Goal: Communication & Community: Share content

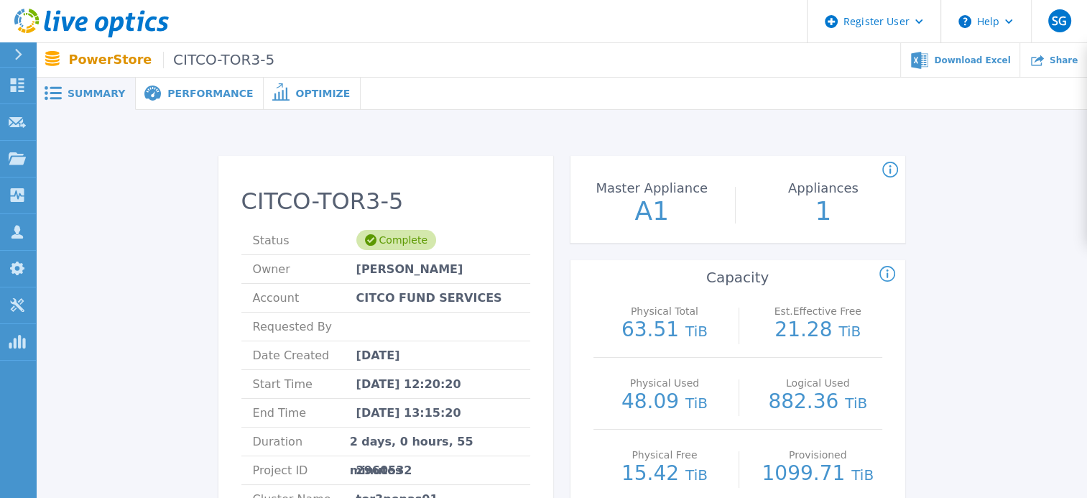
click at [23, 46] on div at bounding box center [24, 54] width 23 height 24
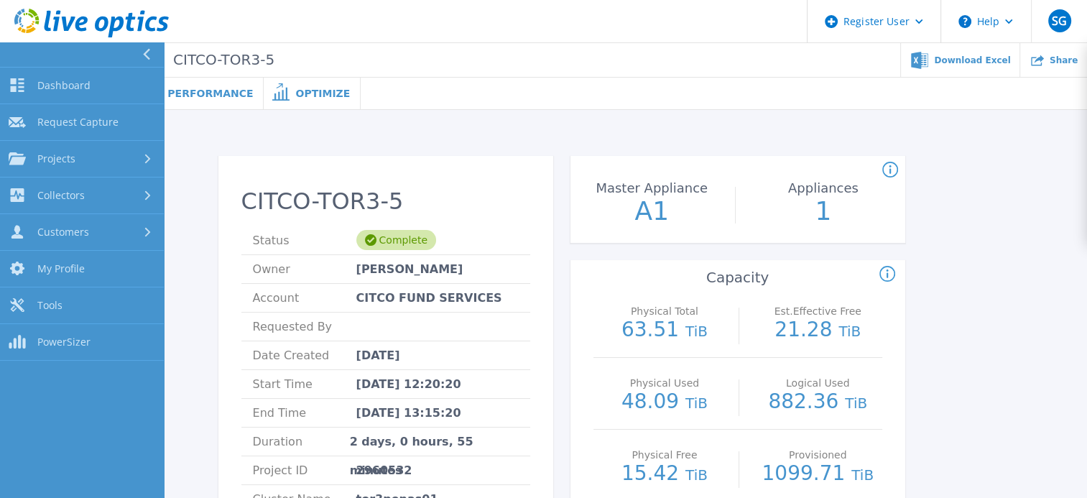
click at [67, 9] on icon at bounding box center [91, 23] width 154 height 29
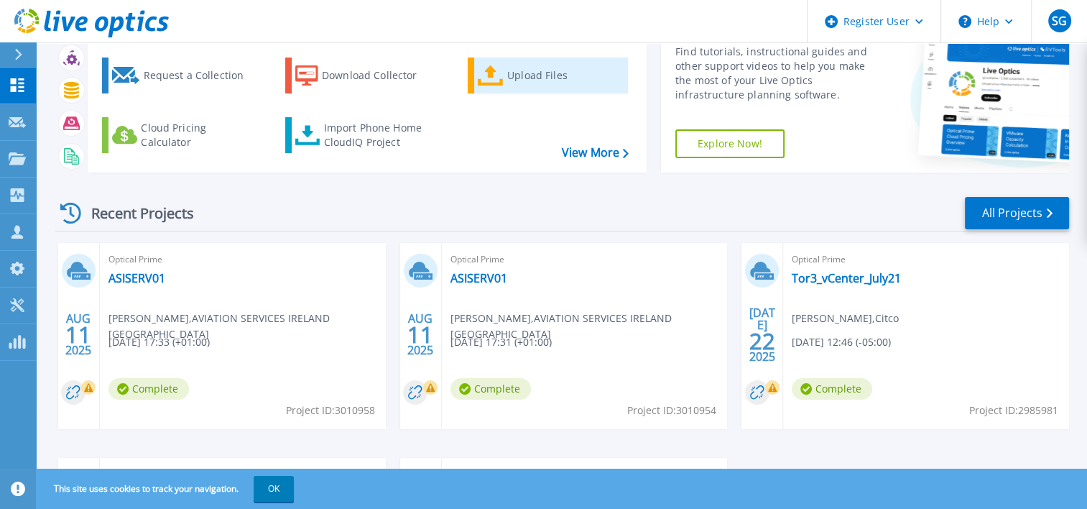
scroll to position [144, 0]
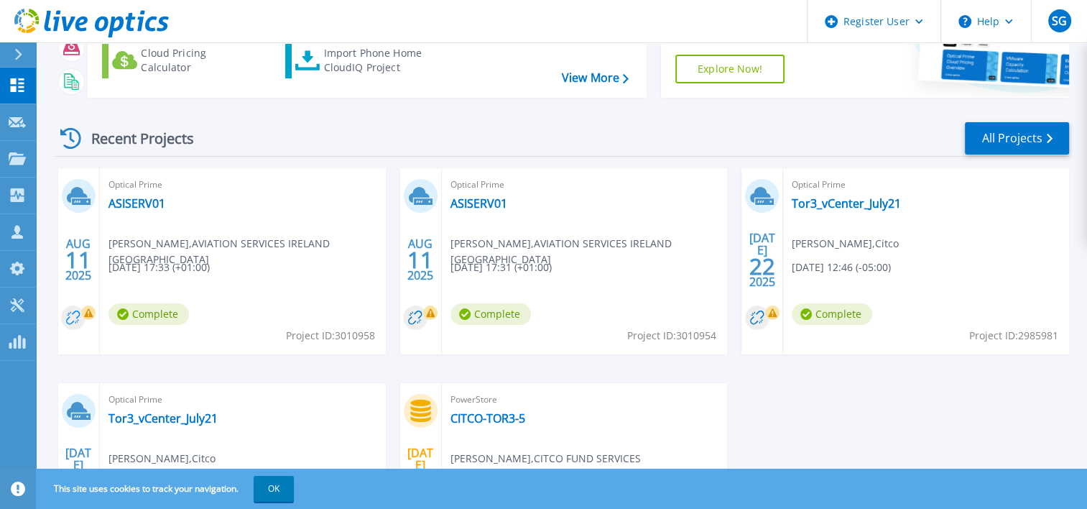
click at [75, 314] on circle at bounding box center [73, 317] width 24 height 24
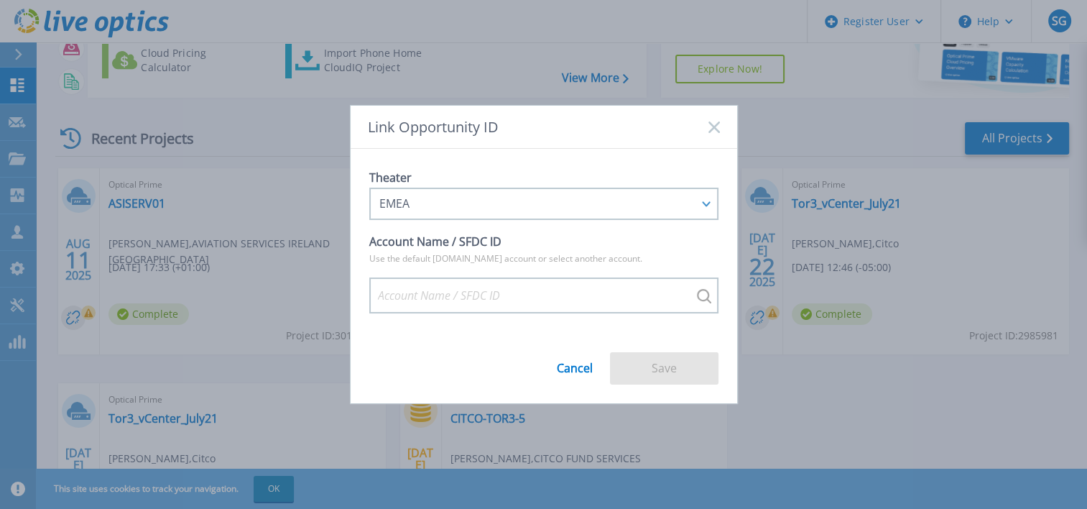
click at [714, 126] on rect at bounding box center [714, 127] width 12 height 12
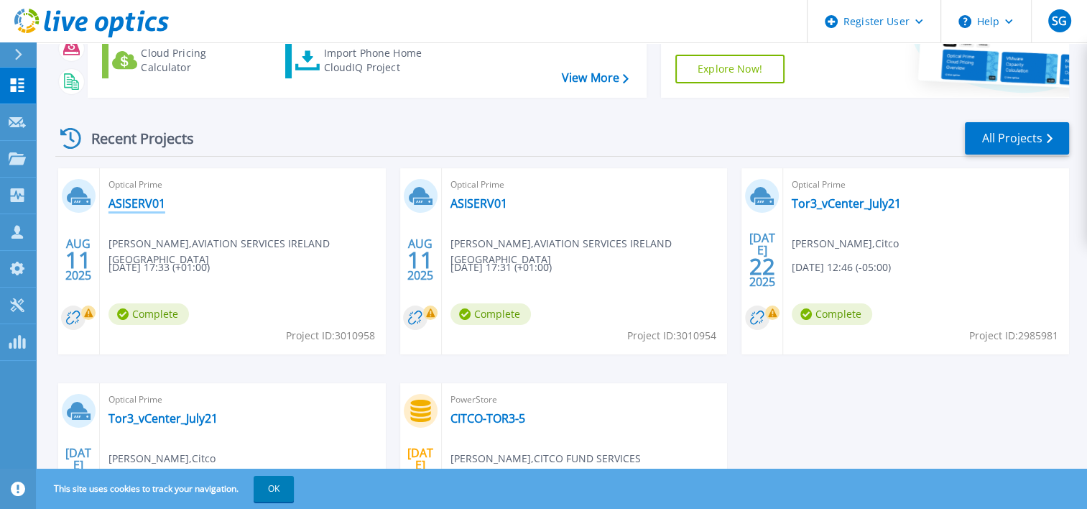
click at [129, 198] on link "ASISERV01" at bounding box center [137, 203] width 57 height 14
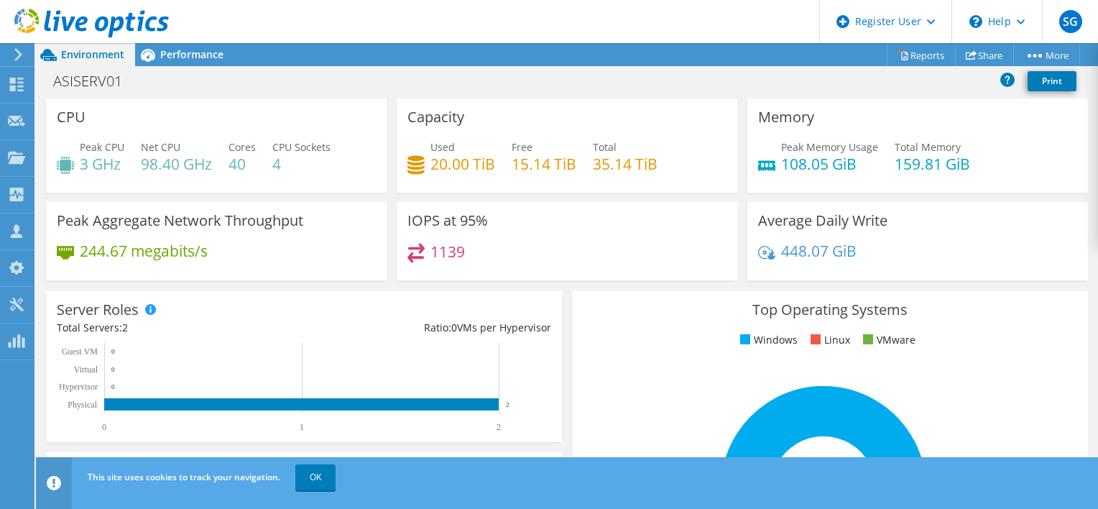
scroll to position [343, 0]
click at [984, 55] on link "Share" at bounding box center [984, 55] width 59 height 22
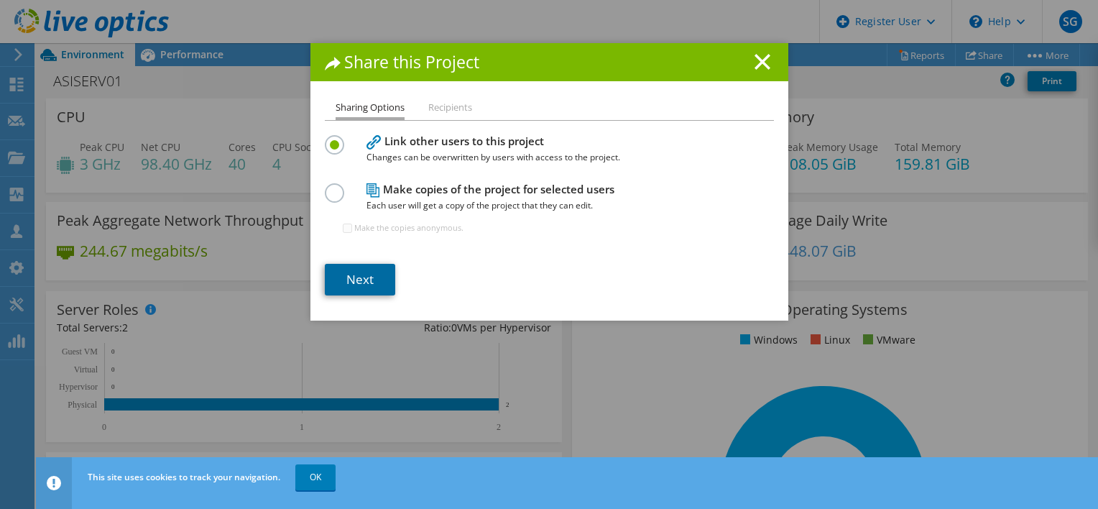
click at [351, 269] on link "Next" at bounding box center [360, 280] width 70 height 32
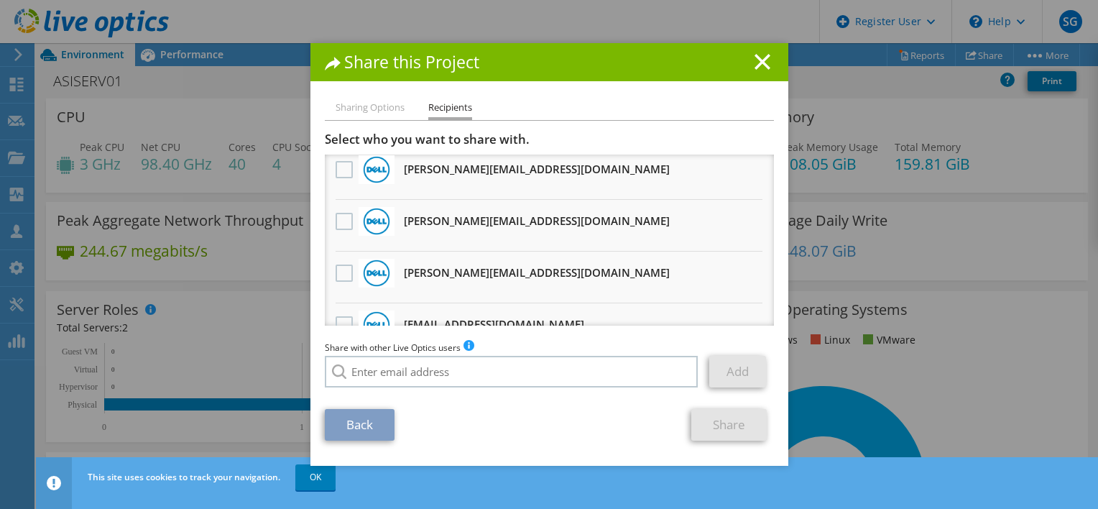
scroll to position [239, 0]
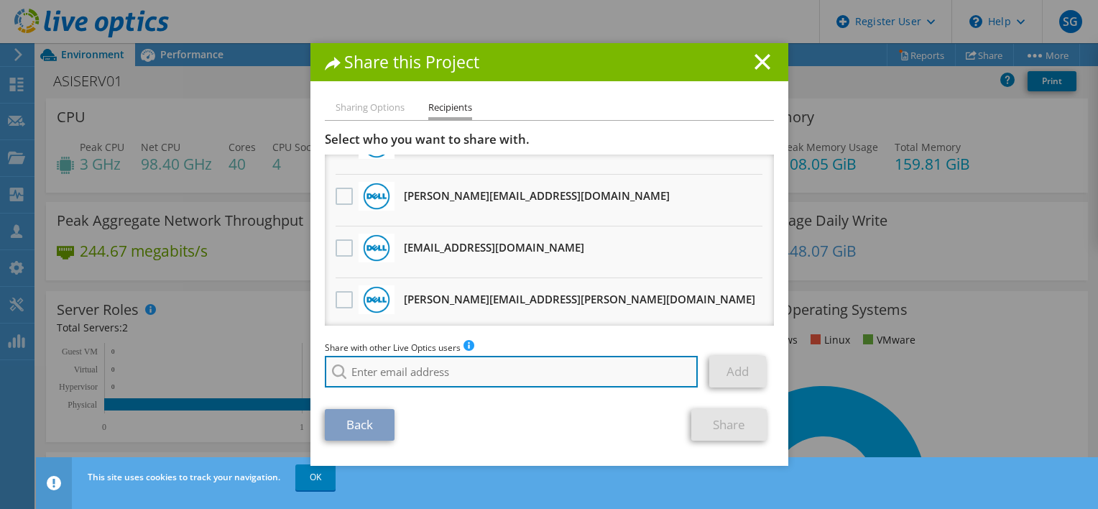
click at [423, 377] on input "search" at bounding box center [512, 372] width 374 height 32
paste input "Timmy.Yong@dell.com"
type input "Timmy.Yong@dell.com"
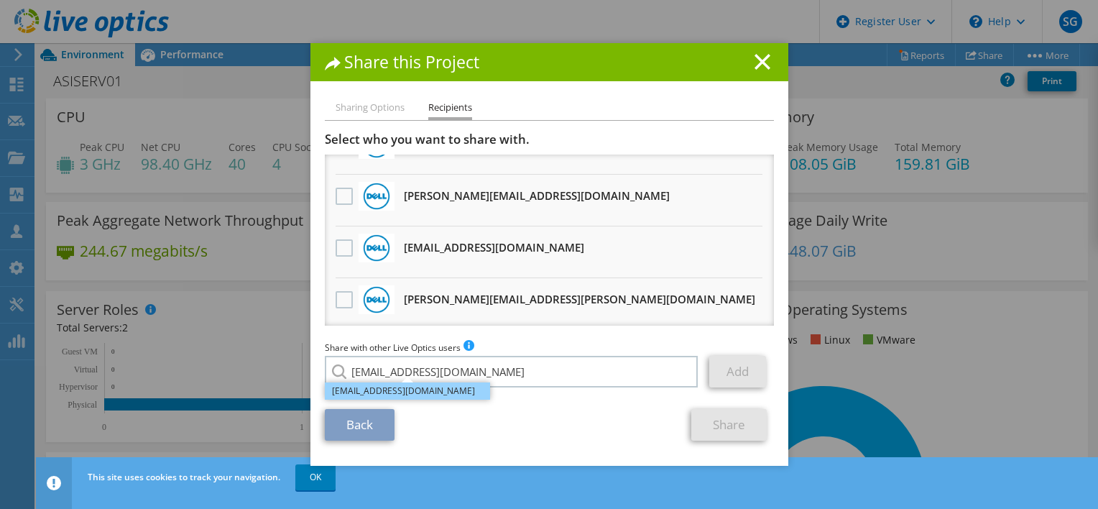
click at [390, 393] on li "Timmy.Yong@dell.com" at bounding box center [407, 390] width 165 height 17
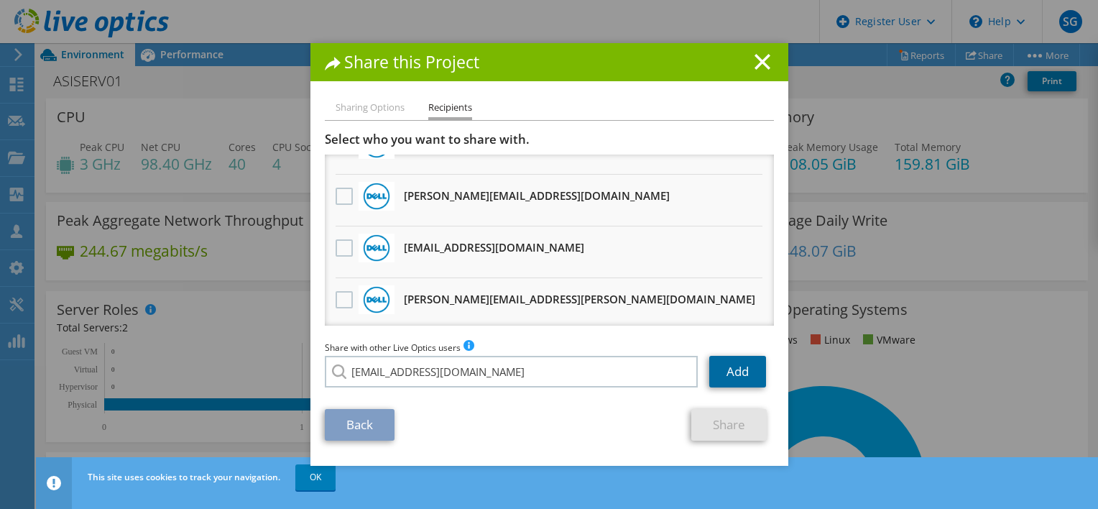
click at [719, 377] on link "Add" at bounding box center [737, 372] width 57 height 32
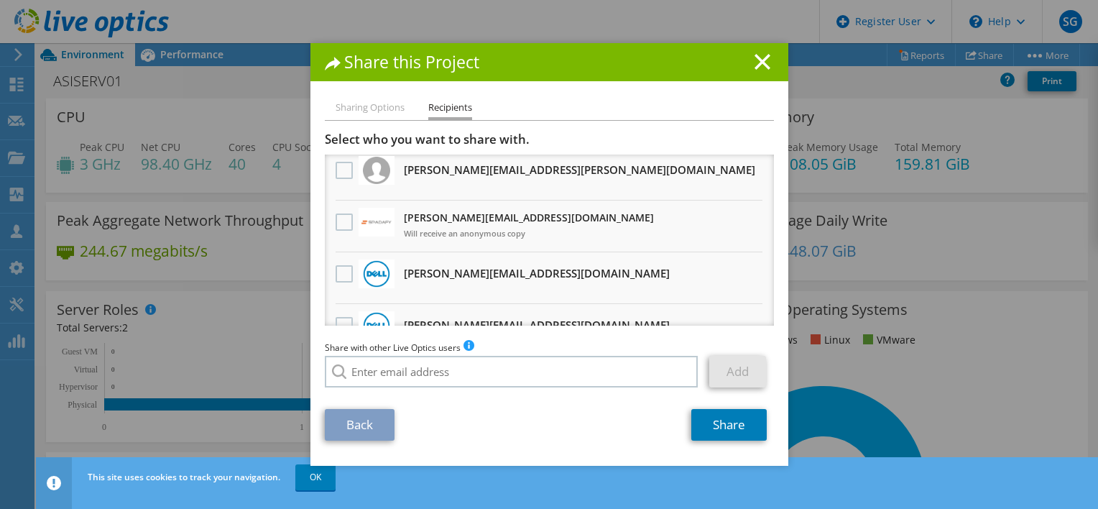
scroll to position [0, 0]
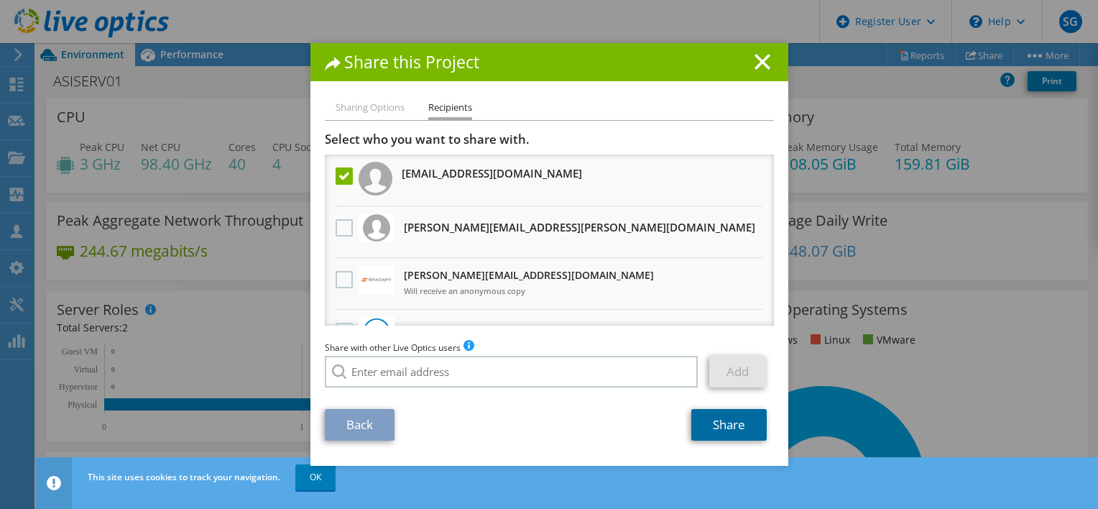
click at [713, 428] on link "Share" at bounding box center [728, 425] width 75 height 32
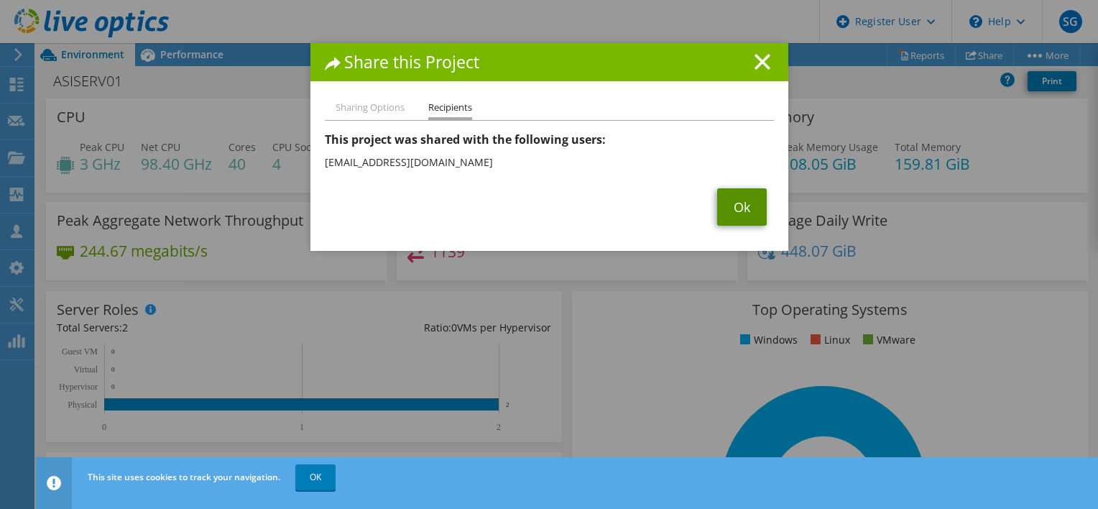
click at [732, 204] on link "Ok" at bounding box center [742, 206] width 50 height 37
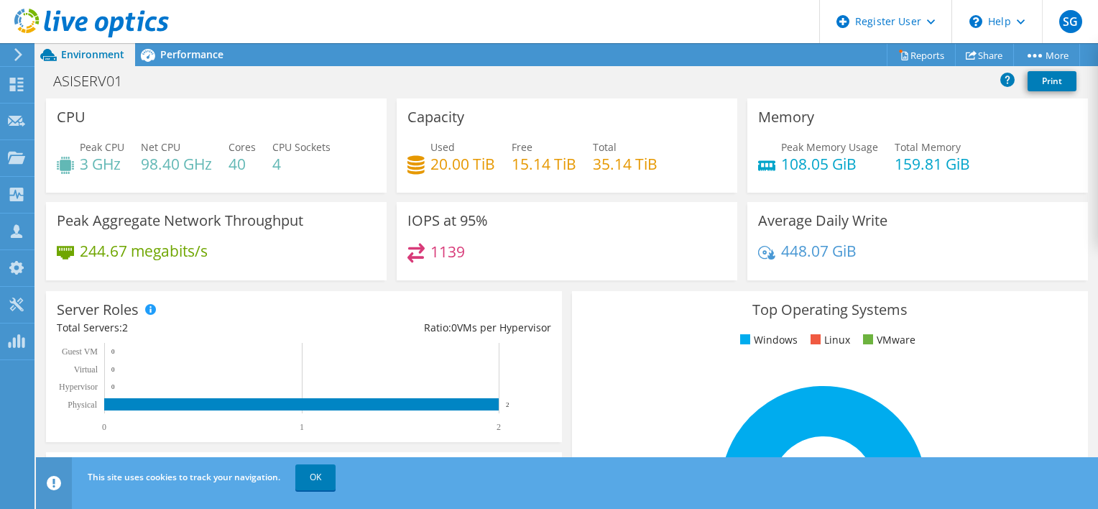
click at [86, 22] on use at bounding box center [91, 23] width 154 height 29
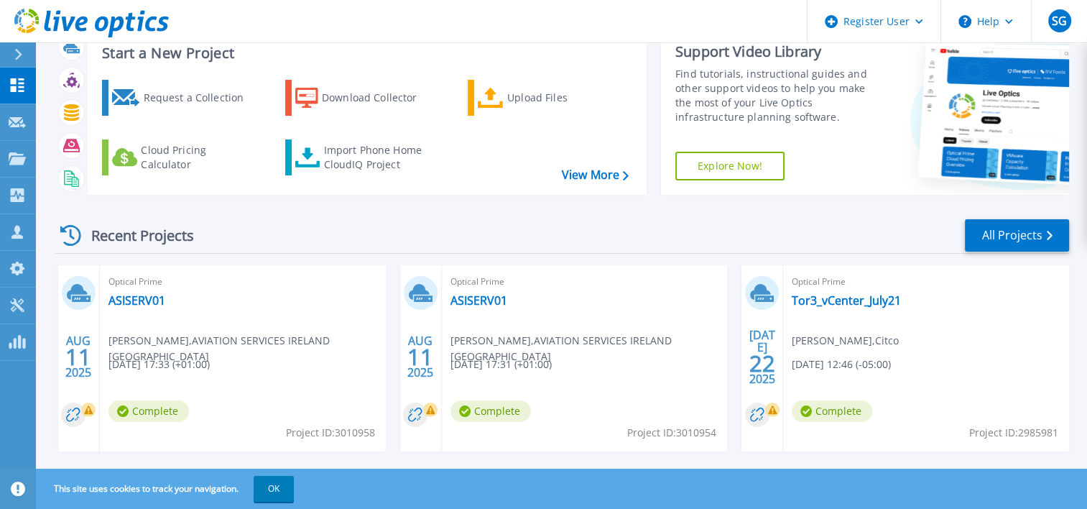
scroll to position [72, 0]
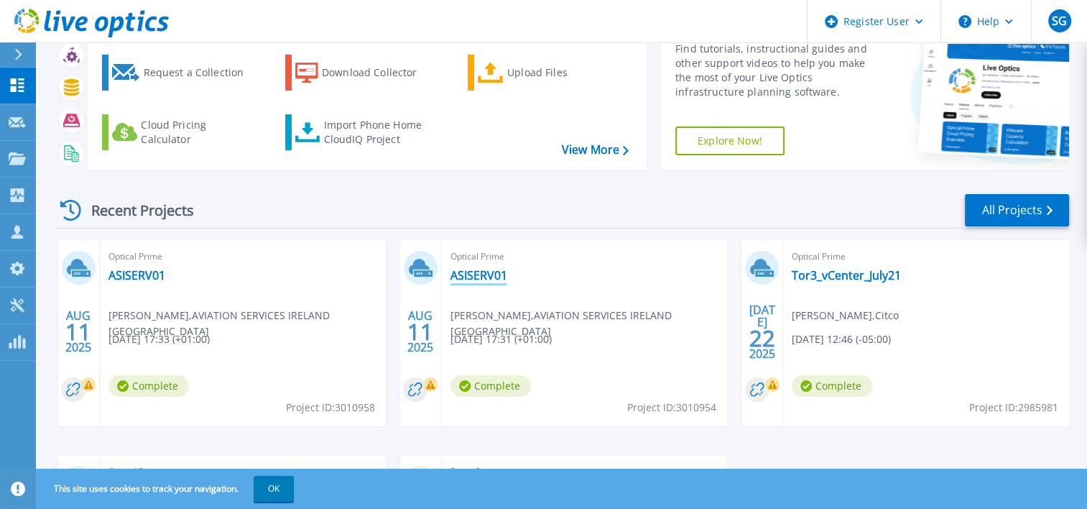
click at [466, 281] on link "ASISERV01" at bounding box center [479, 275] width 57 height 14
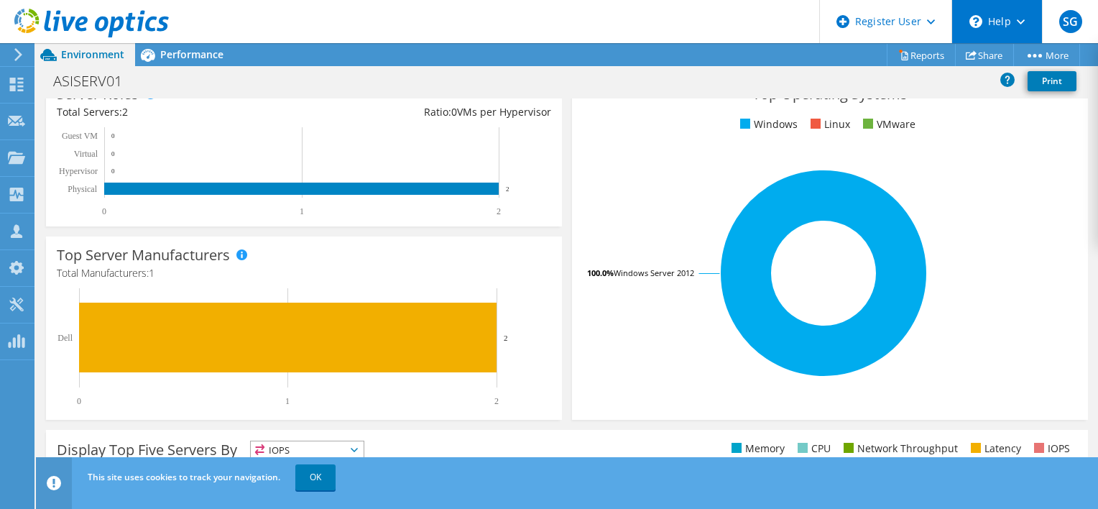
scroll to position [415, 0]
click at [974, 47] on link "Share" at bounding box center [984, 55] width 59 height 22
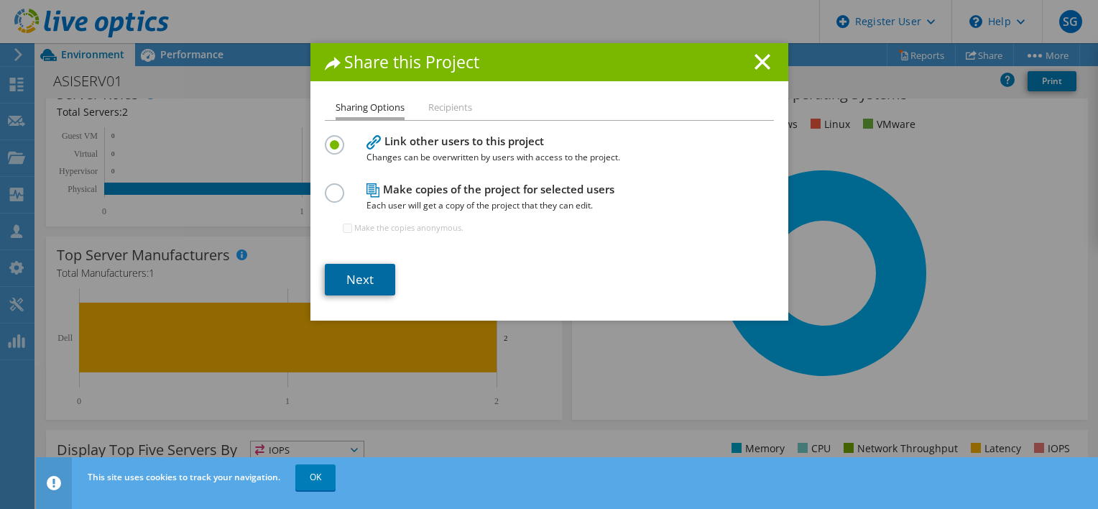
click at [382, 270] on link "Next" at bounding box center [360, 280] width 70 height 32
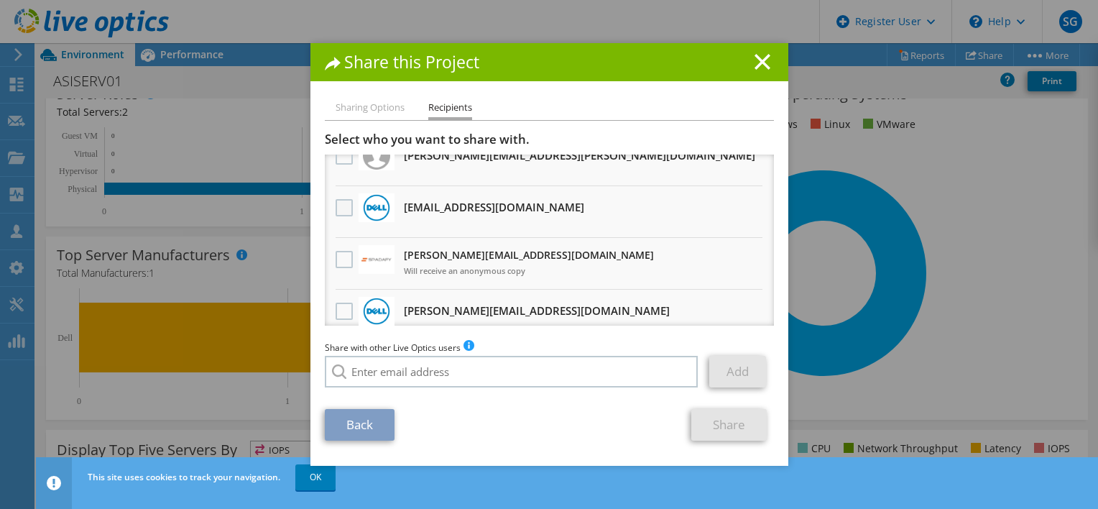
scroll to position [0, 0]
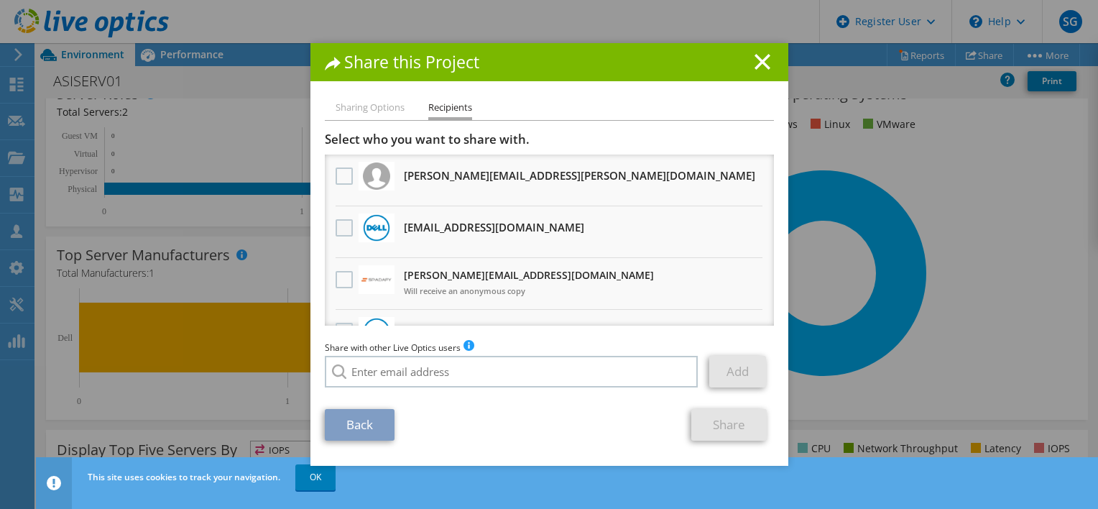
click at [336, 230] on label at bounding box center [346, 227] width 21 height 17
click at [0, 0] on input "checkbox" at bounding box center [0, 0] width 0 height 0
click at [719, 425] on link "Share" at bounding box center [728, 425] width 75 height 32
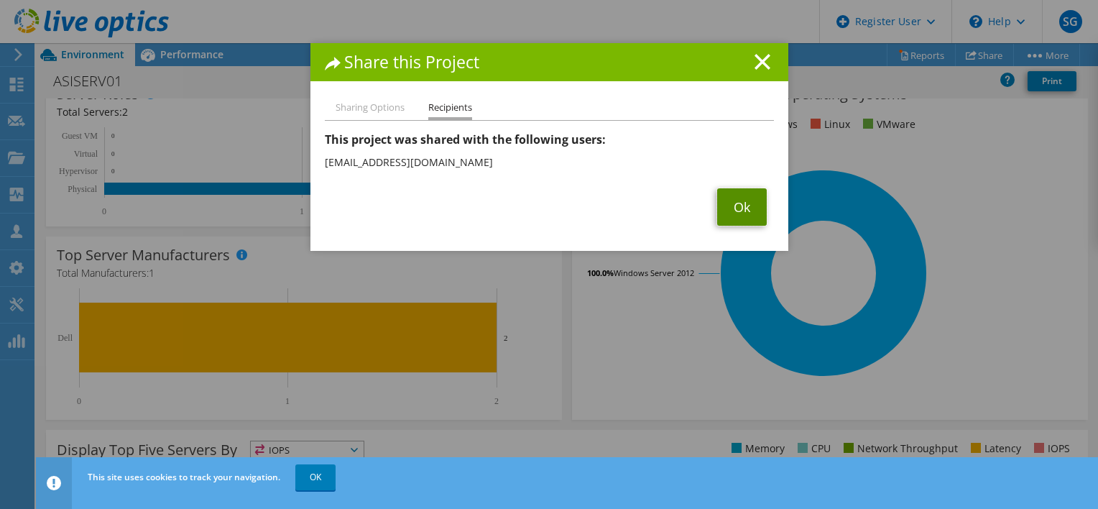
click at [730, 213] on link "Ok" at bounding box center [742, 206] width 50 height 37
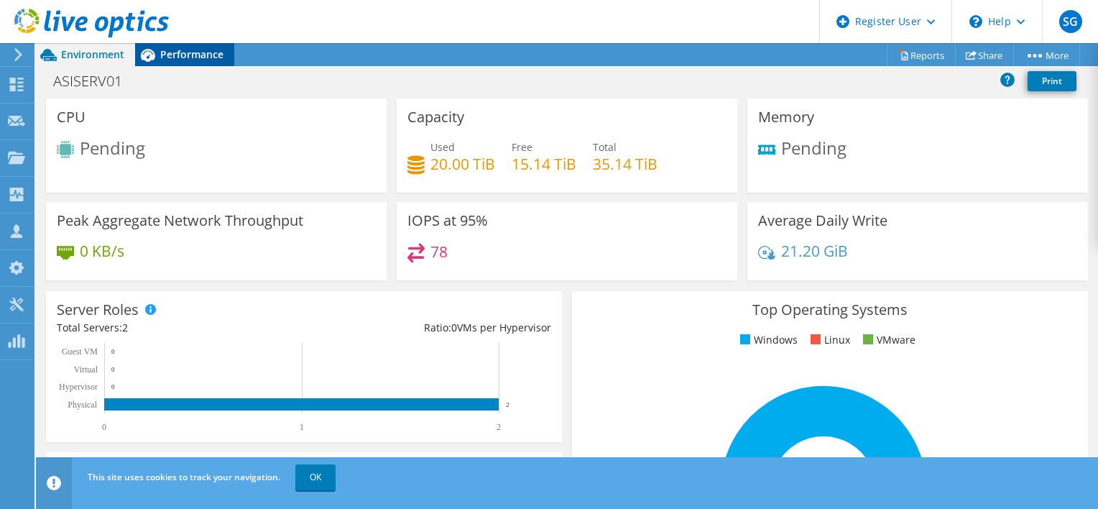
click at [206, 51] on span "Performance" at bounding box center [191, 54] width 63 height 14
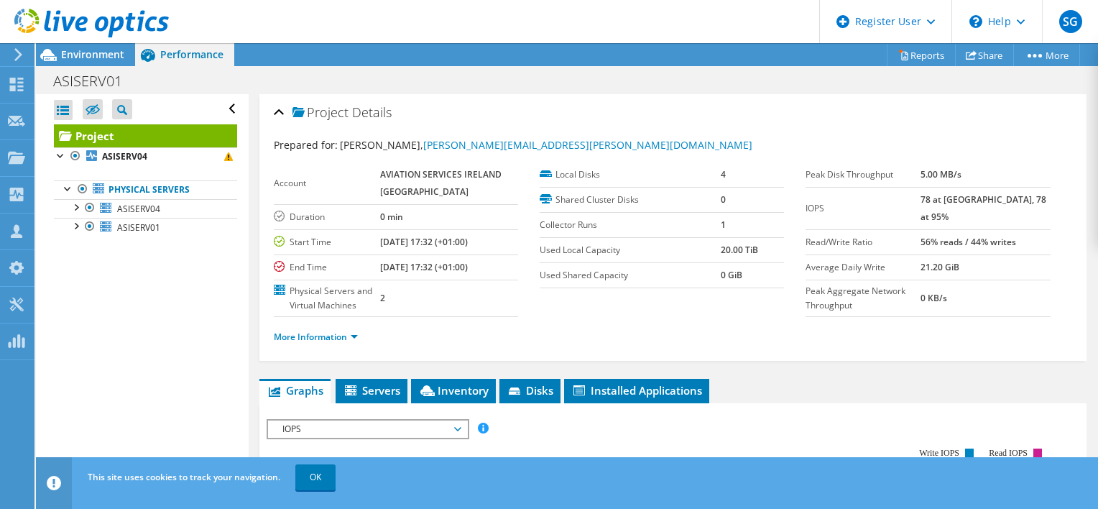
click at [76, 25] on use at bounding box center [91, 23] width 154 height 29
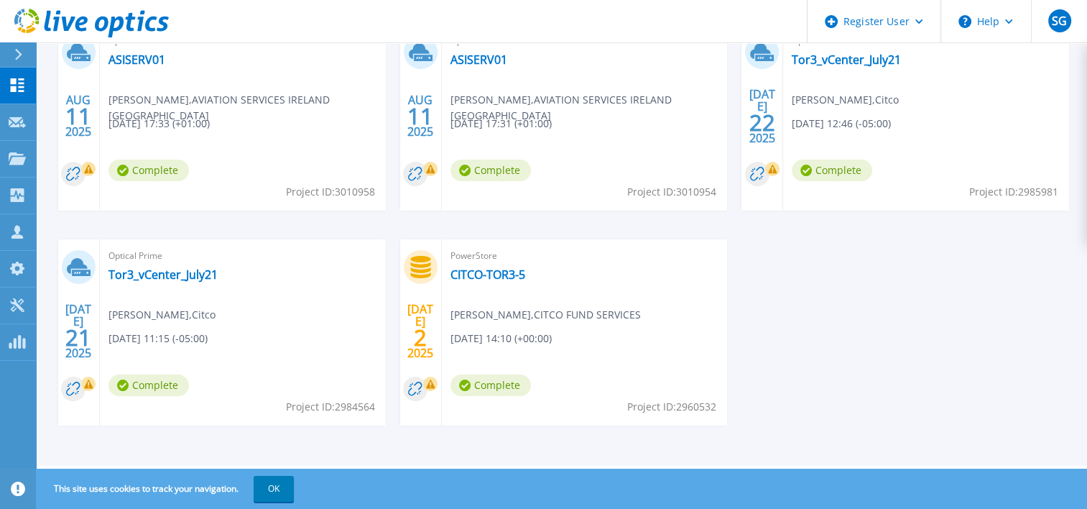
scroll to position [144, 0]
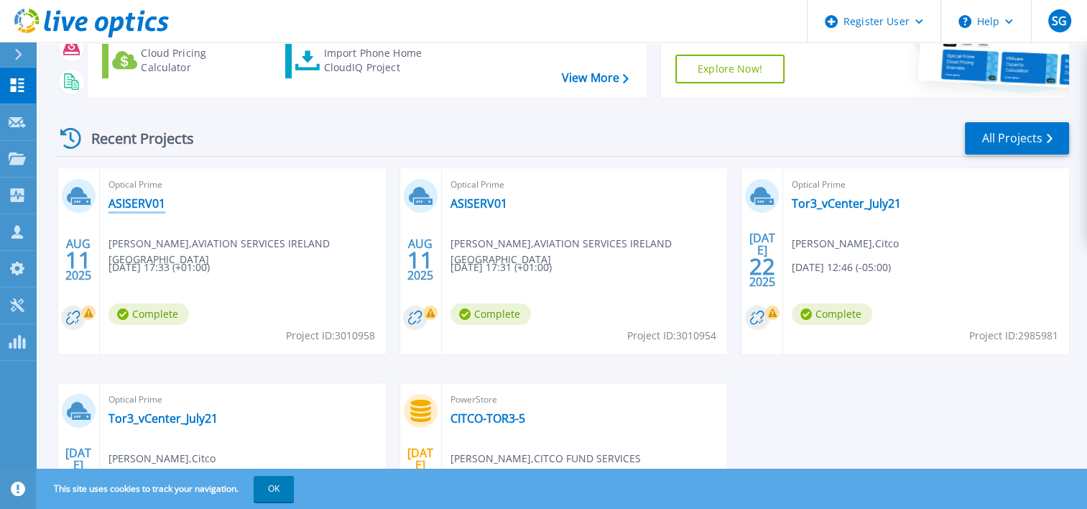
click at [139, 205] on link "ASISERV01" at bounding box center [137, 203] width 57 height 14
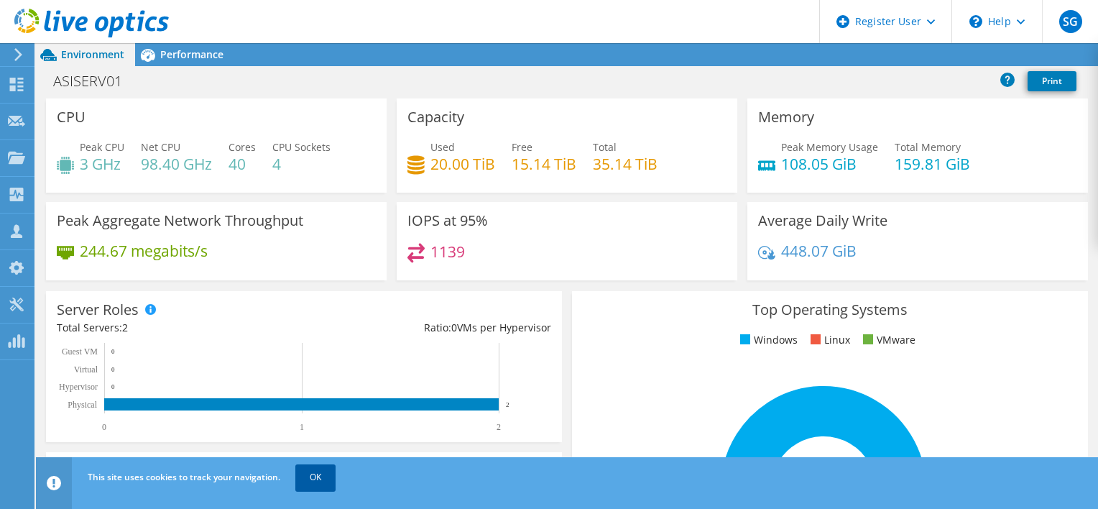
click at [307, 478] on link "OK" at bounding box center [315, 477] width 40 height 26
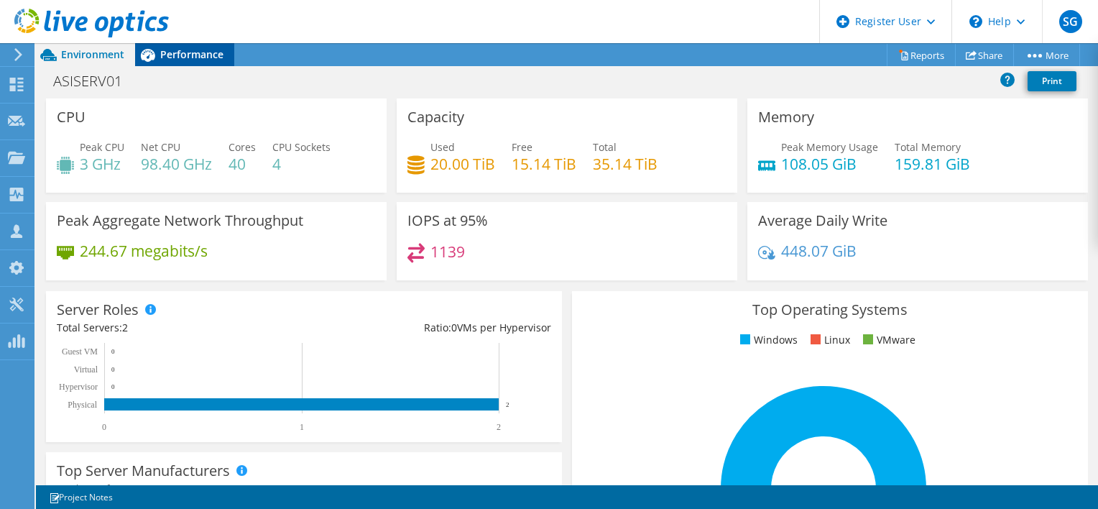
click at [166, 52] on span "Performance" at bounding box center [191, 54] width 63 height 14
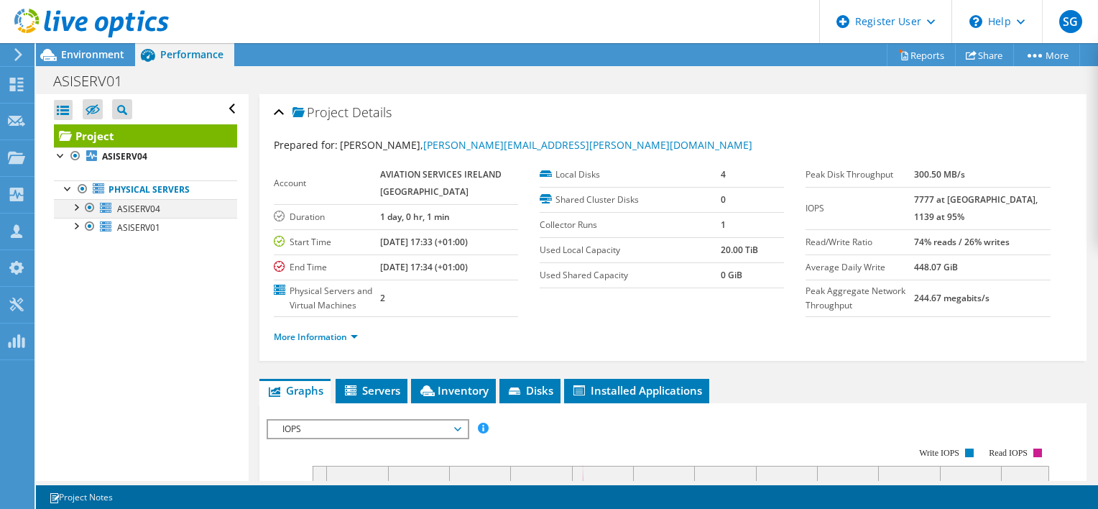
click at [72, 207] on div at bounding box center [75, 206] width 14 height 14
click at [78, 224] on div at bounding box center [75, 225] width 14 height 14
